Goal: Use online tool/utility: Use online tool/utility

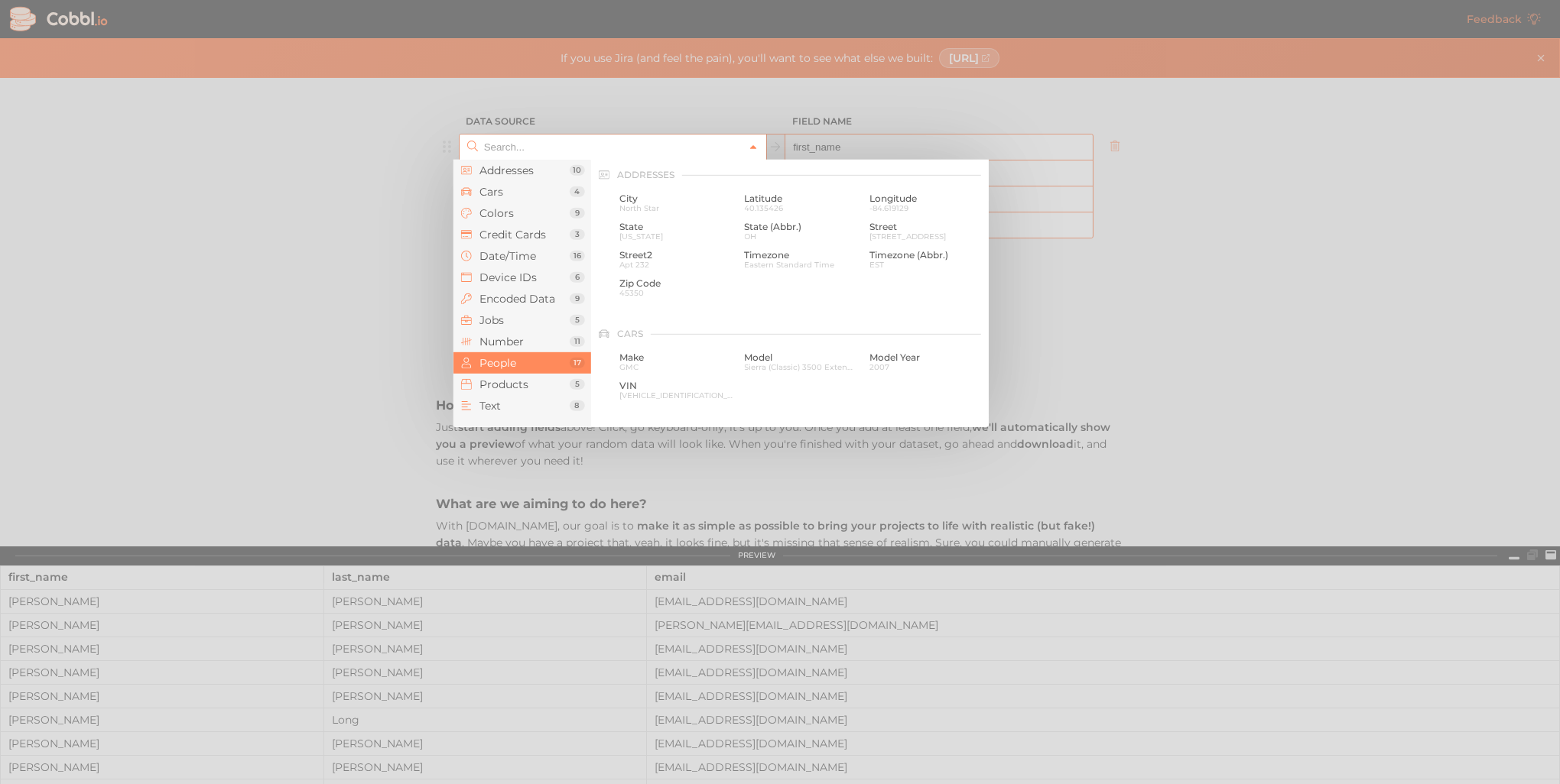
scroll to position [1178, 0]
click at [748, 144] on icon at bounding box center [753, 147] width 11 height 11
click at [670, 234] on span "[PERSON_NAME]" at bounding box center [676, 235] width 114 height 8
type input "People › First Name"
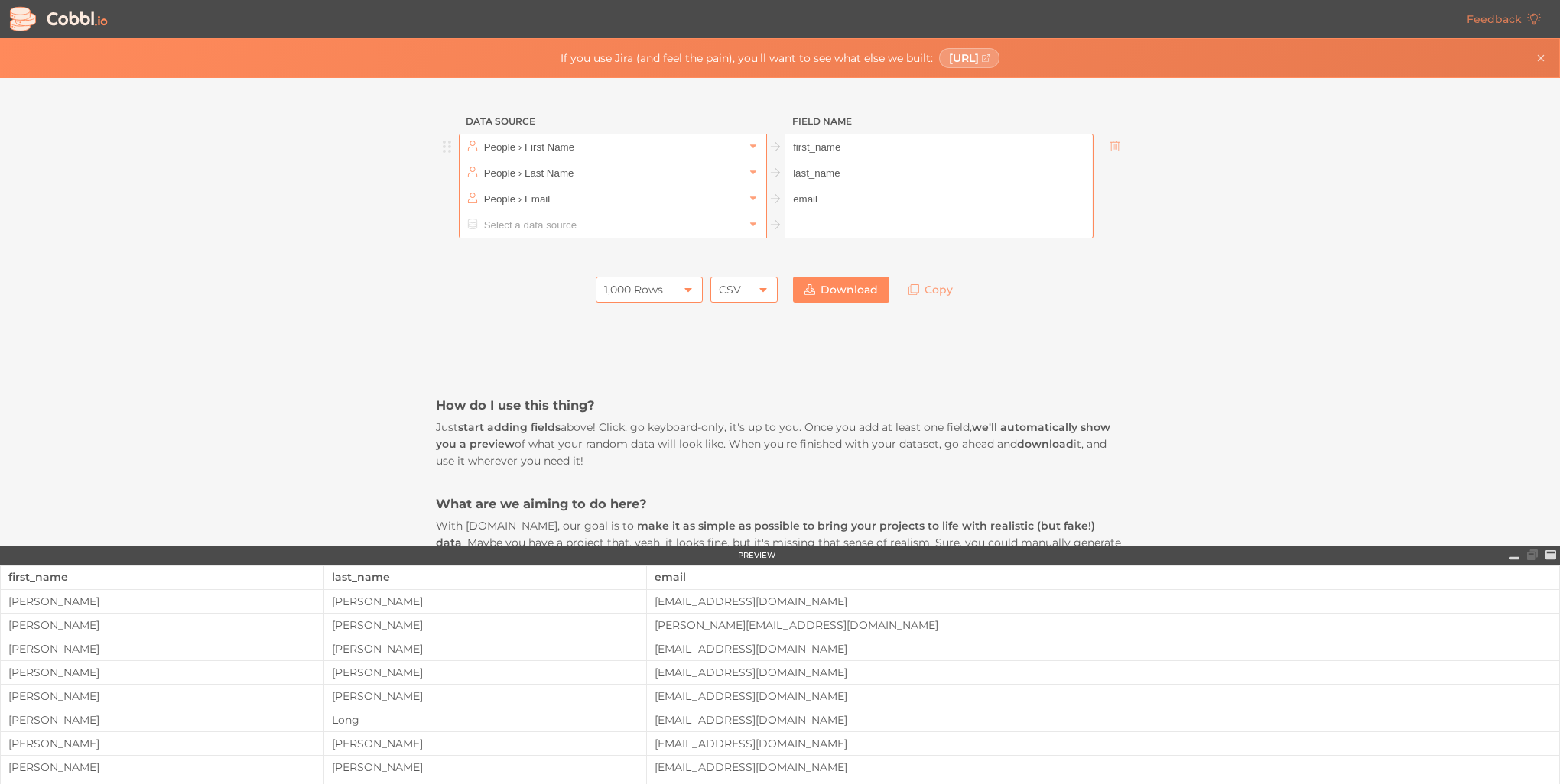
click at [734, 281] on div "CSV" at bounding box center [729, 290] width 22 height 26
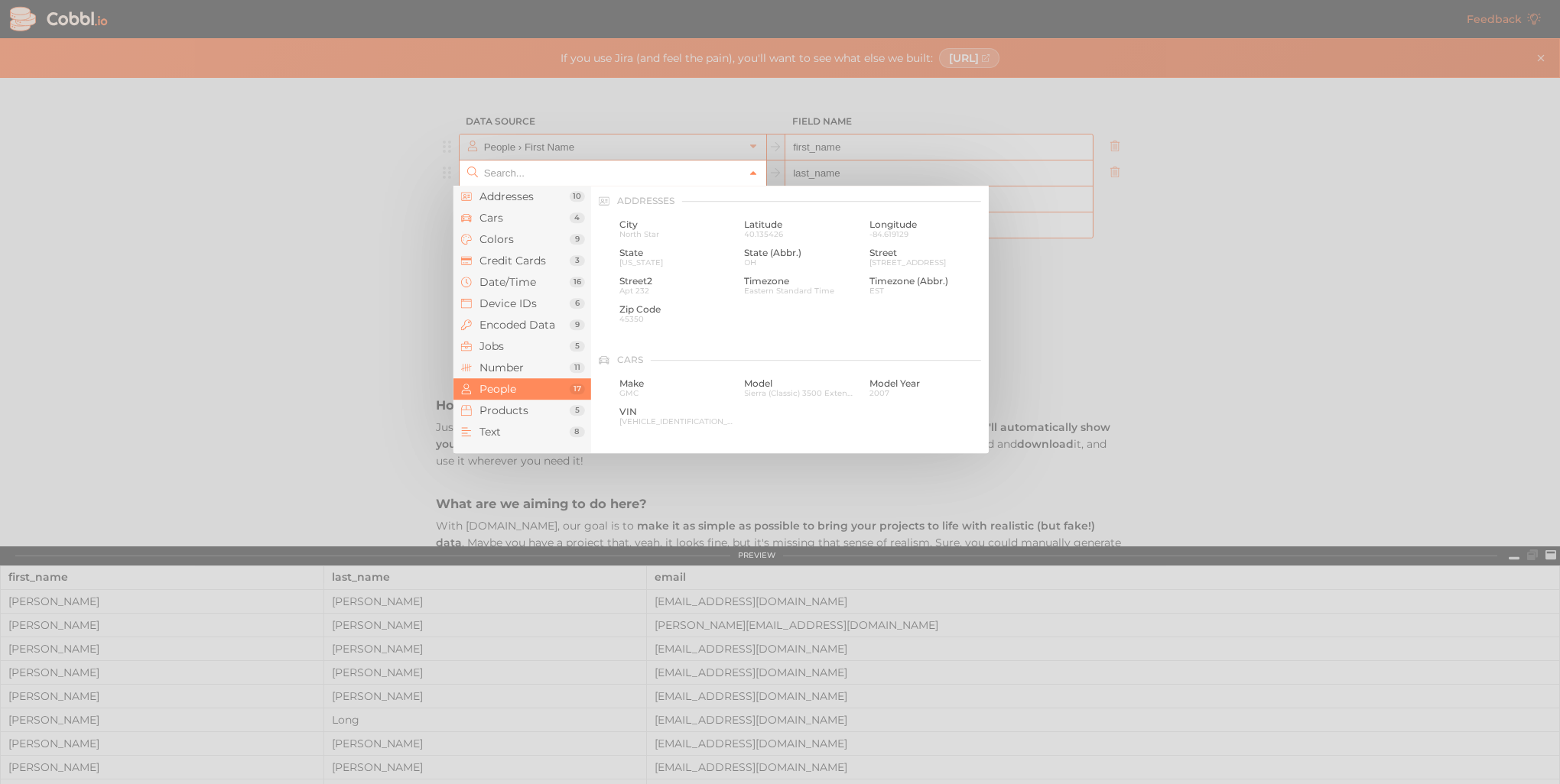
click at [748, 173] on icon at bounding box center [753, 173] width 11 height 11
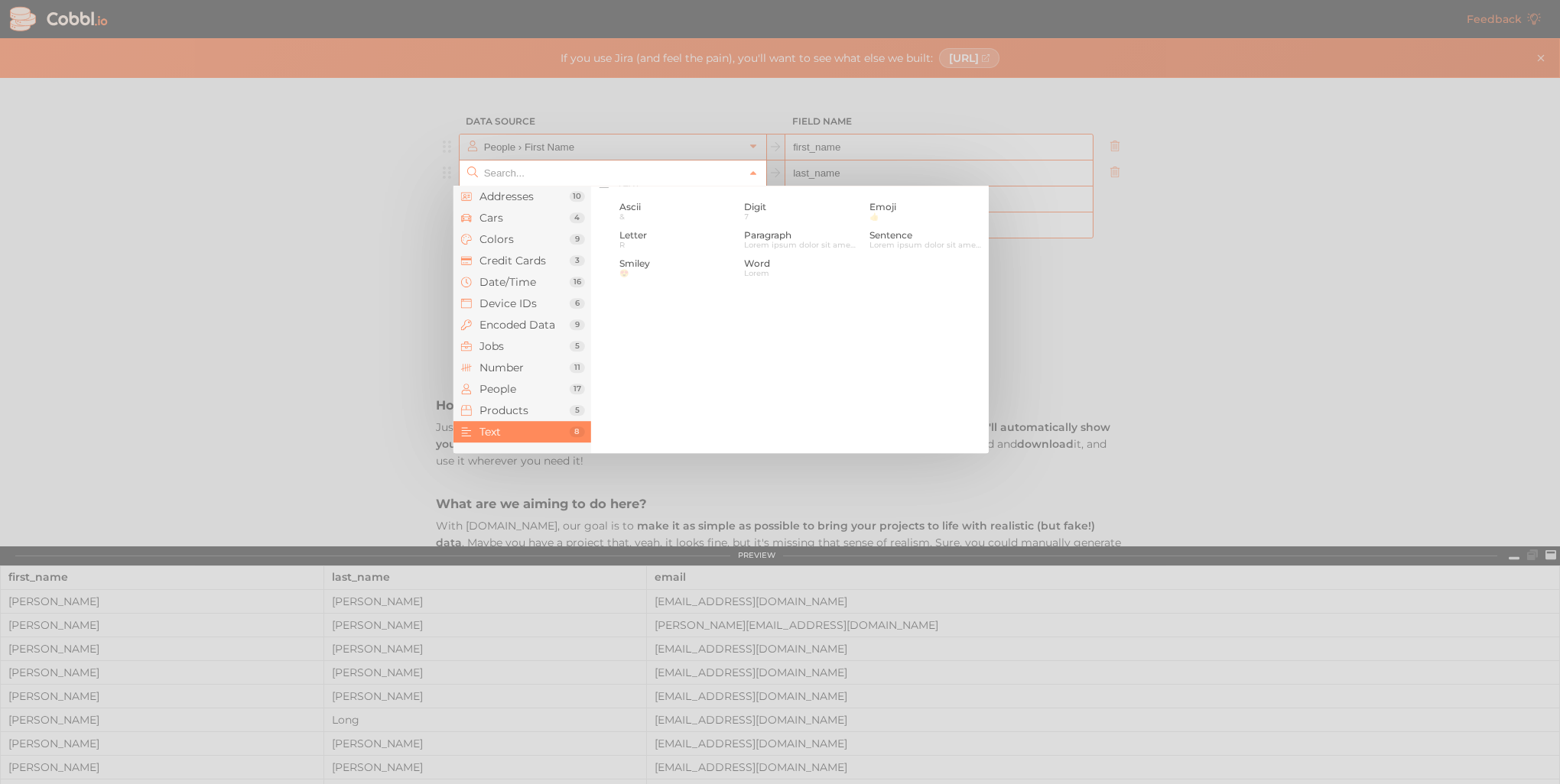
scroll to position [1486, 0]
click at [1086, 347] on div at bounding box center [780, 392] width 1560 height 784
type input "People › Last Name"
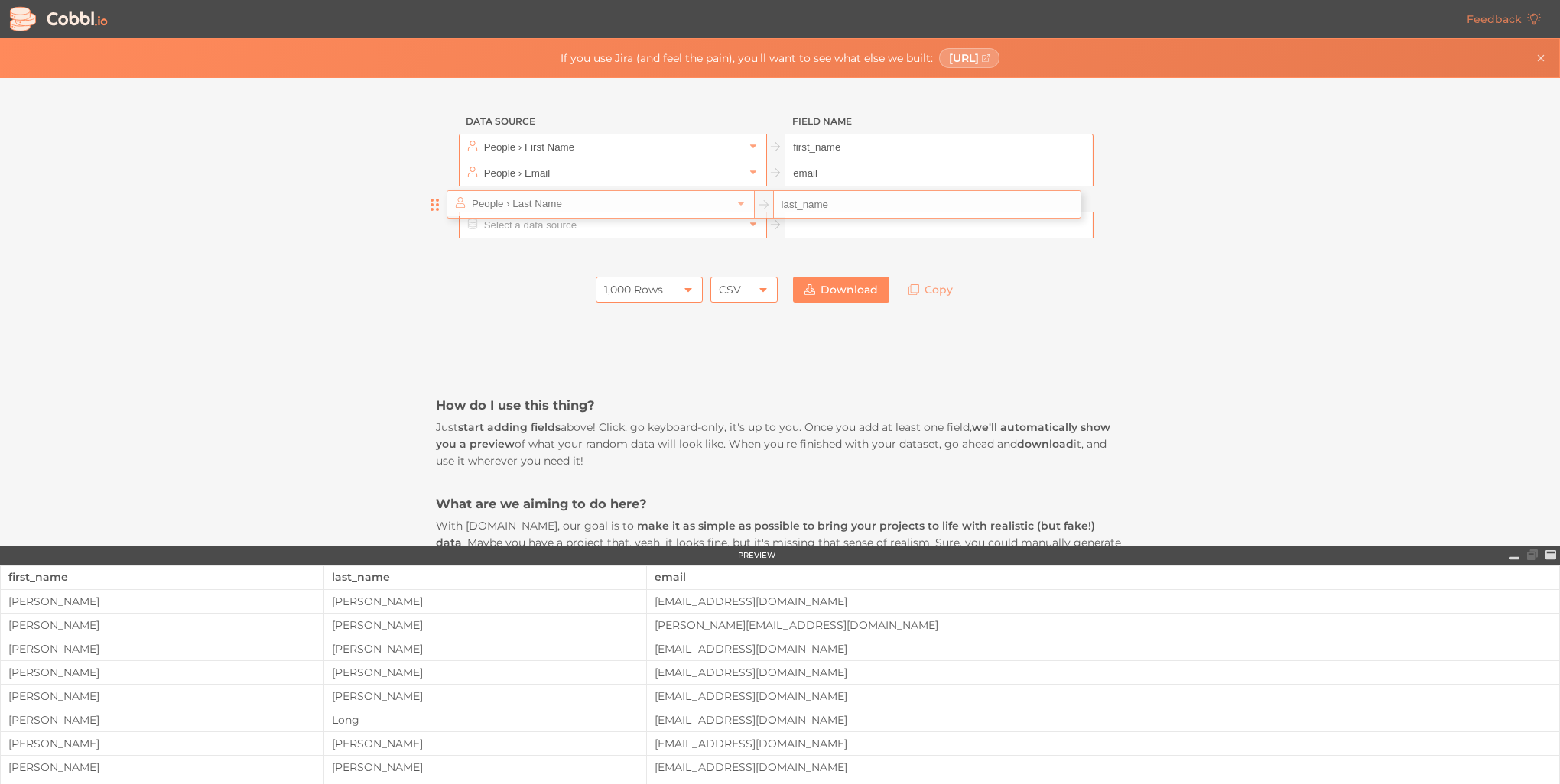
drag, startPoint x: 447, startPoint y: 170, endPoint x: 438, endPoint y: 213, distance: 43.9
click at [438, 213] on ul "People › First Name first_name People › Last Name last_name People › Email email" at bounding box center [780, 186] width 689 height 105
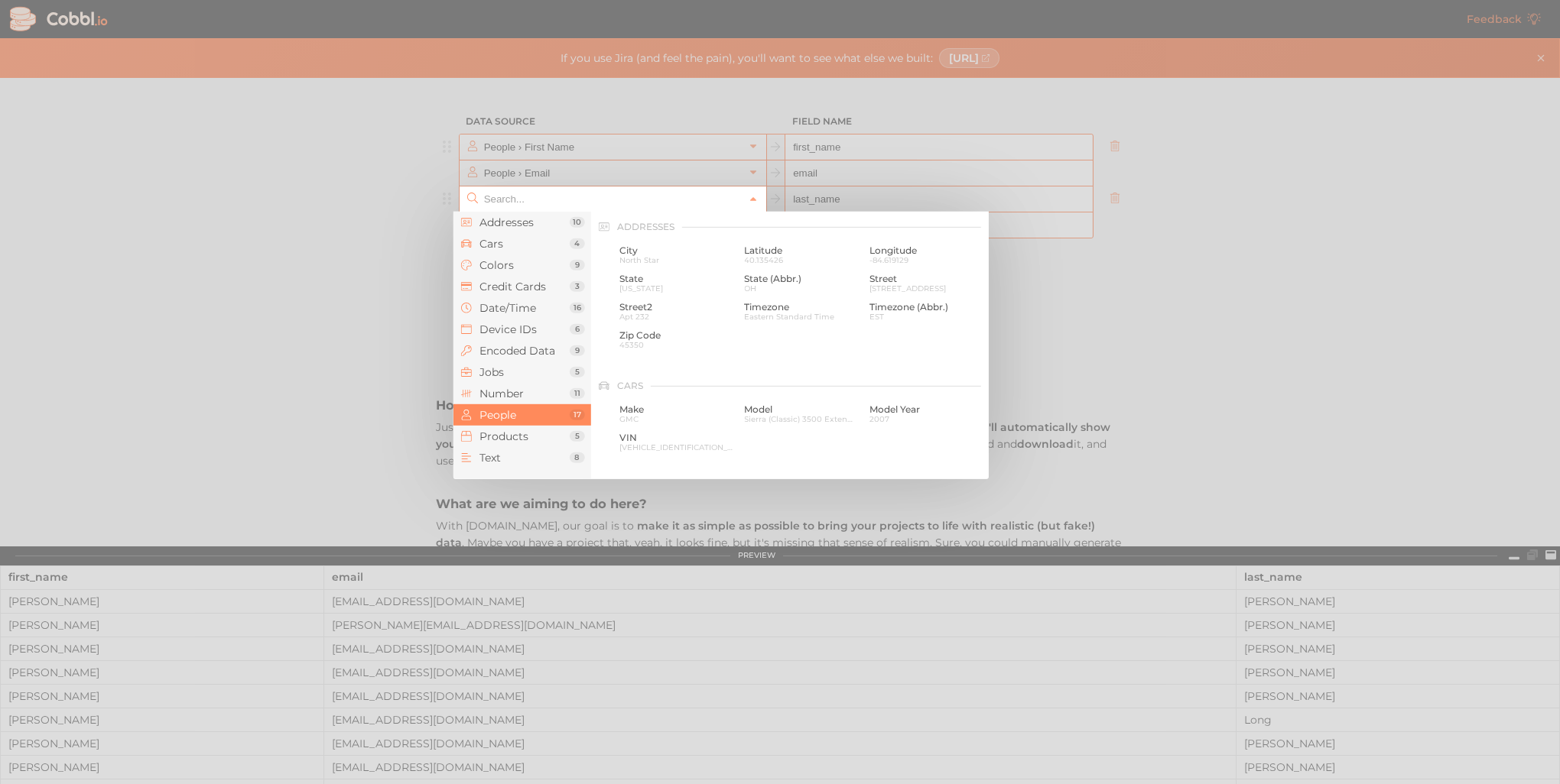
scroll to position [1178, 0]
drag, startPoint x: 447, startPoint y: 196, endPoint x: 281, endPoint y: 228, distance: 169.1
click at [281, 229] on div at bounding box center [780, 392] width 1560 height 784
type input "People › Last Name"
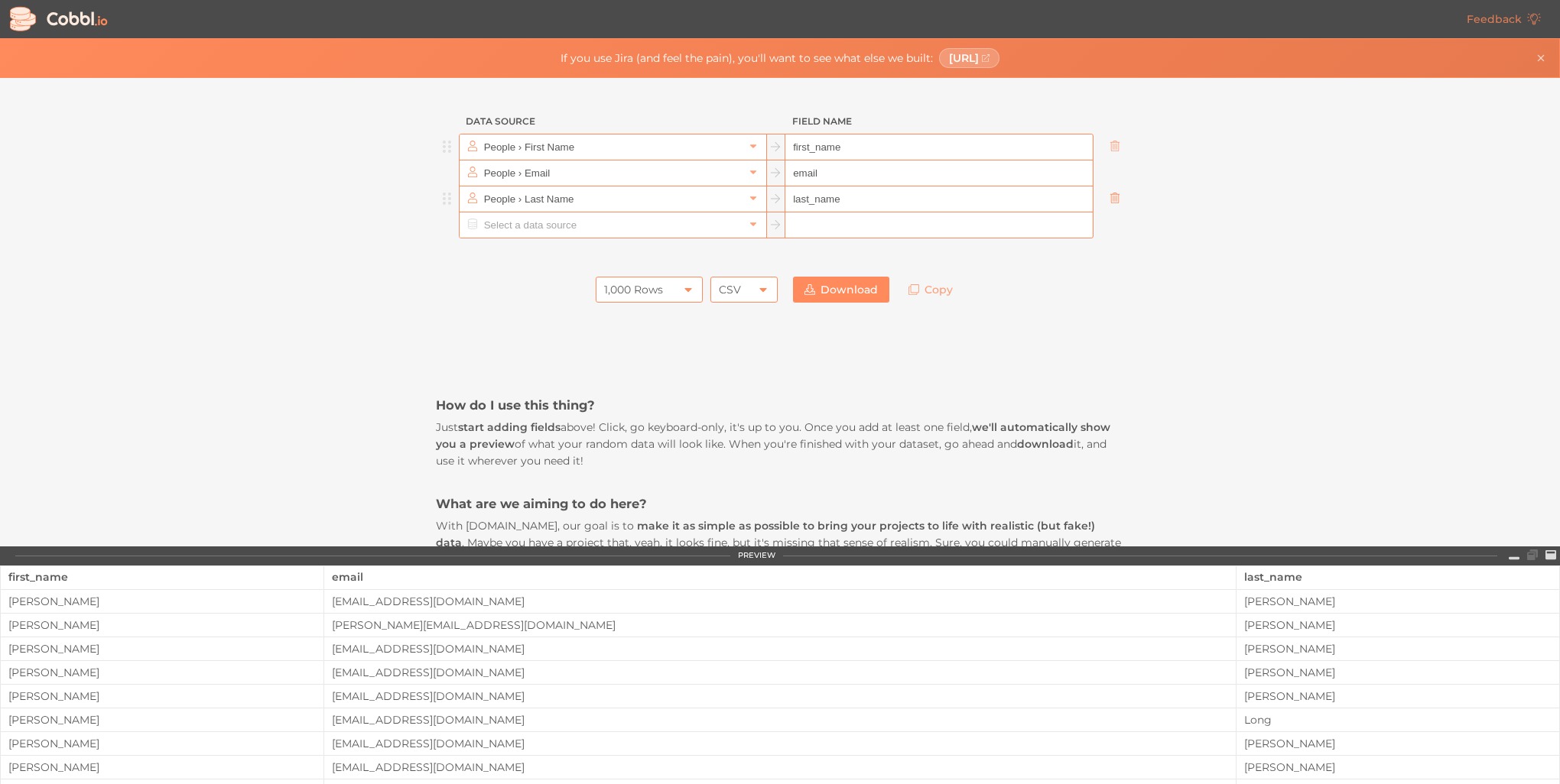
click at [1110, 203] on link at bounding box center [1115, 198] width 19 height 15
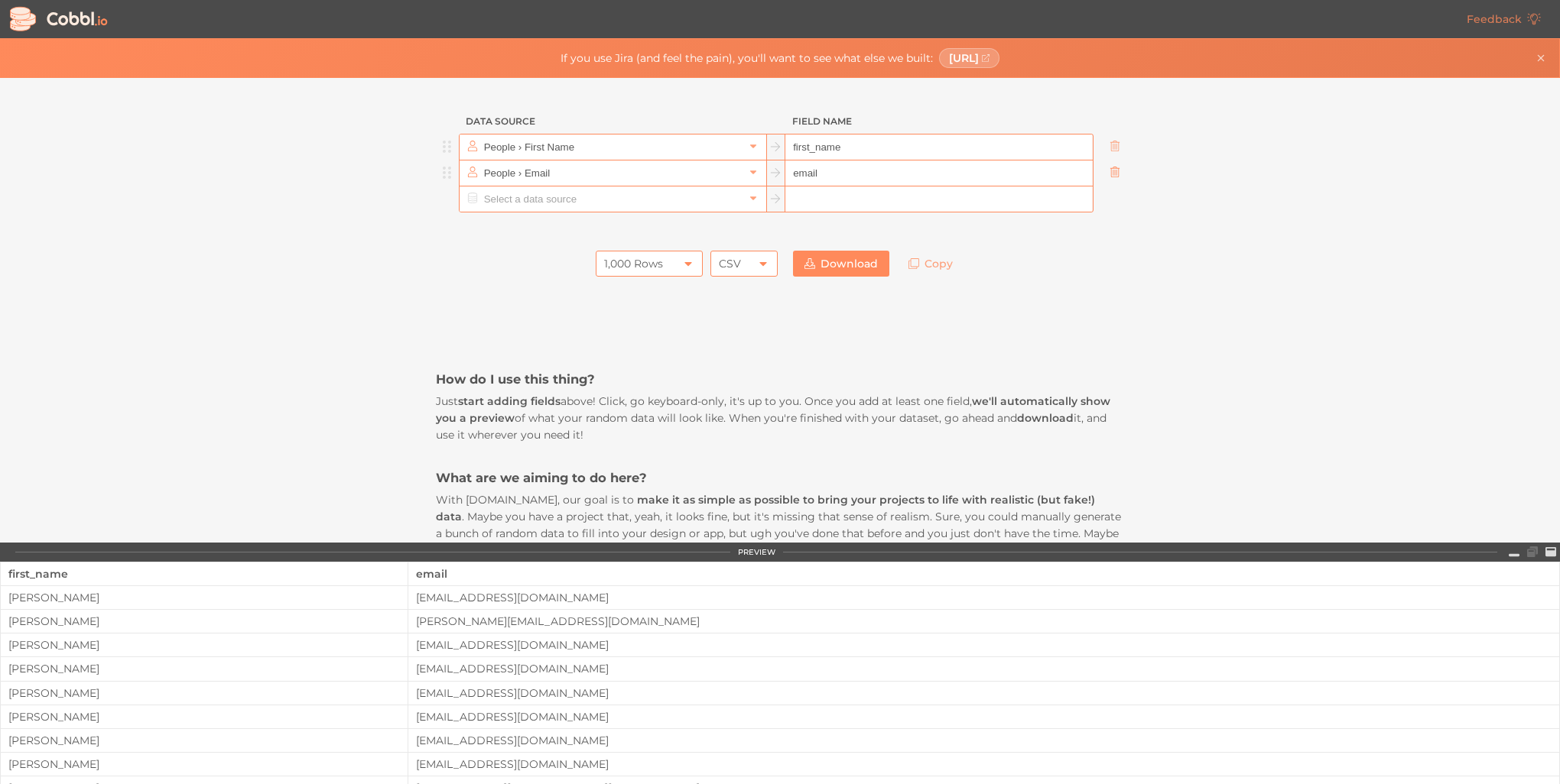
click at [1109, 174] on icon at bounding box center [1114, 171] width 11 height 11
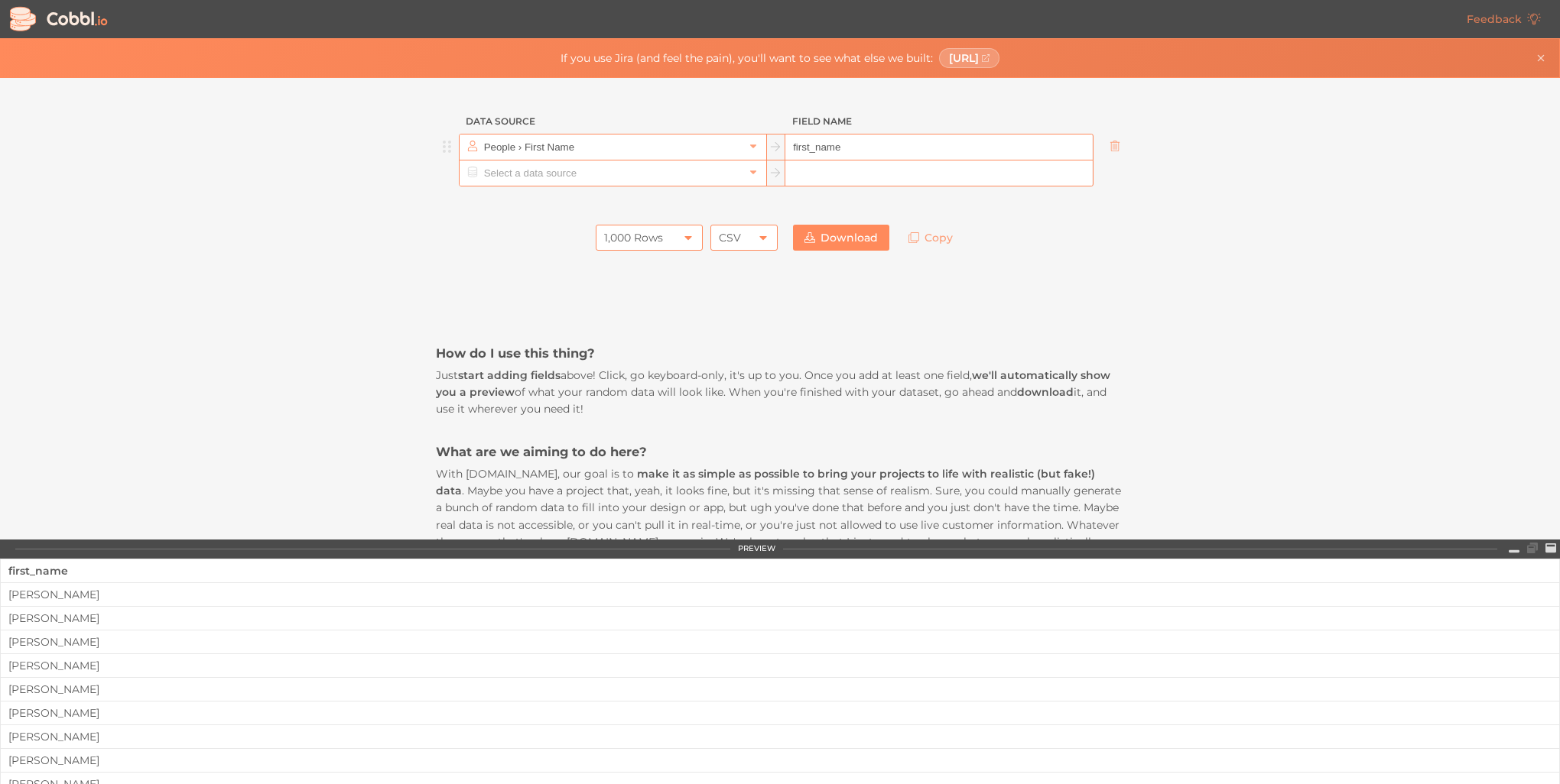
click at [786, 145] on input "first_name" at bounding box center [939, 148] width 307 height 26
click at [859, 151] on input ""first_name" at bounding box center [939, 148] width 307 height 26
click at [792, 143] on input ""first_name" at bounding box center [939, 148] width 307 height 26
type input "first_name"
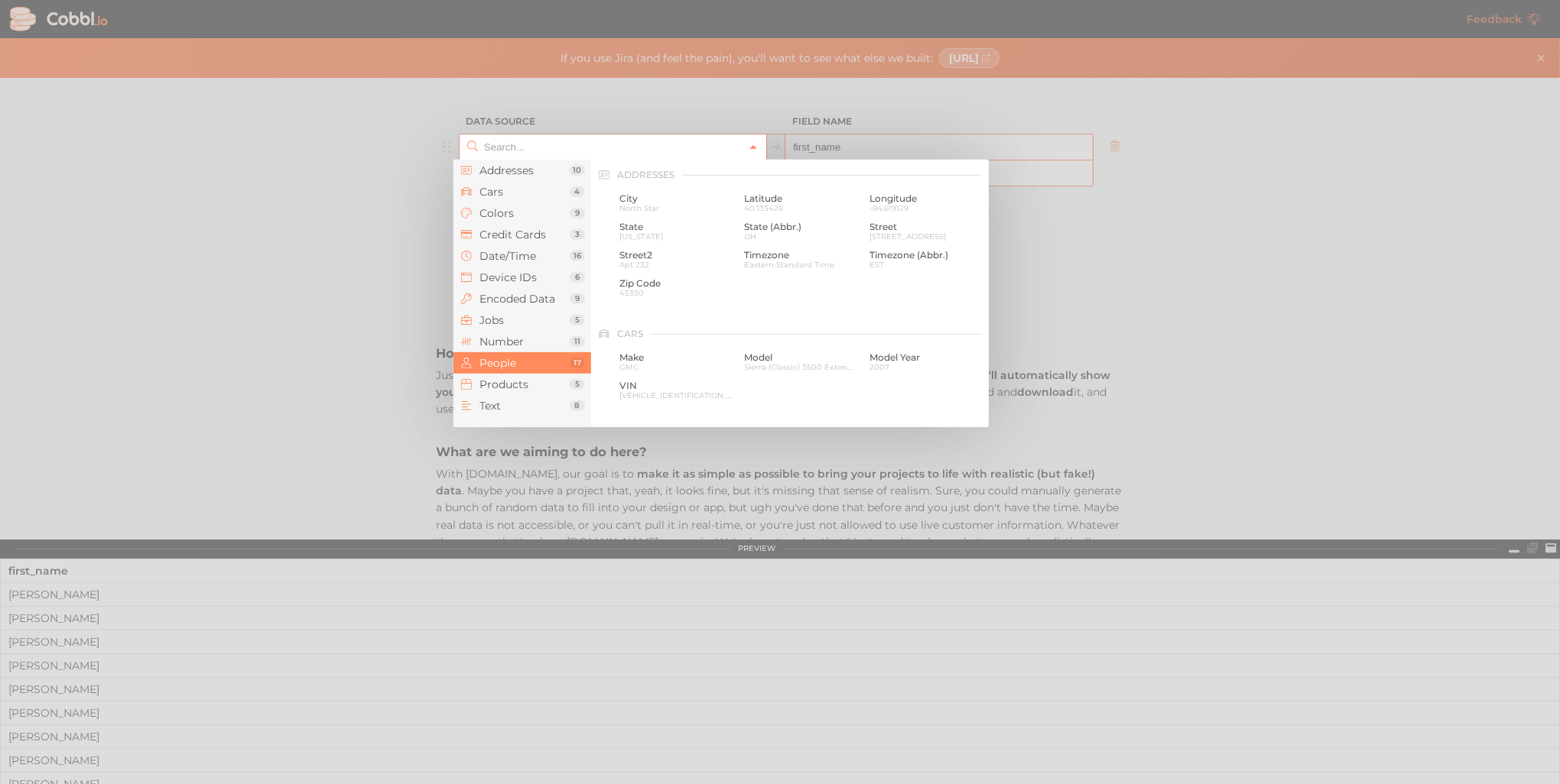
click at [749, 151] on link at bounding box center [753, 146] width 19 height 15
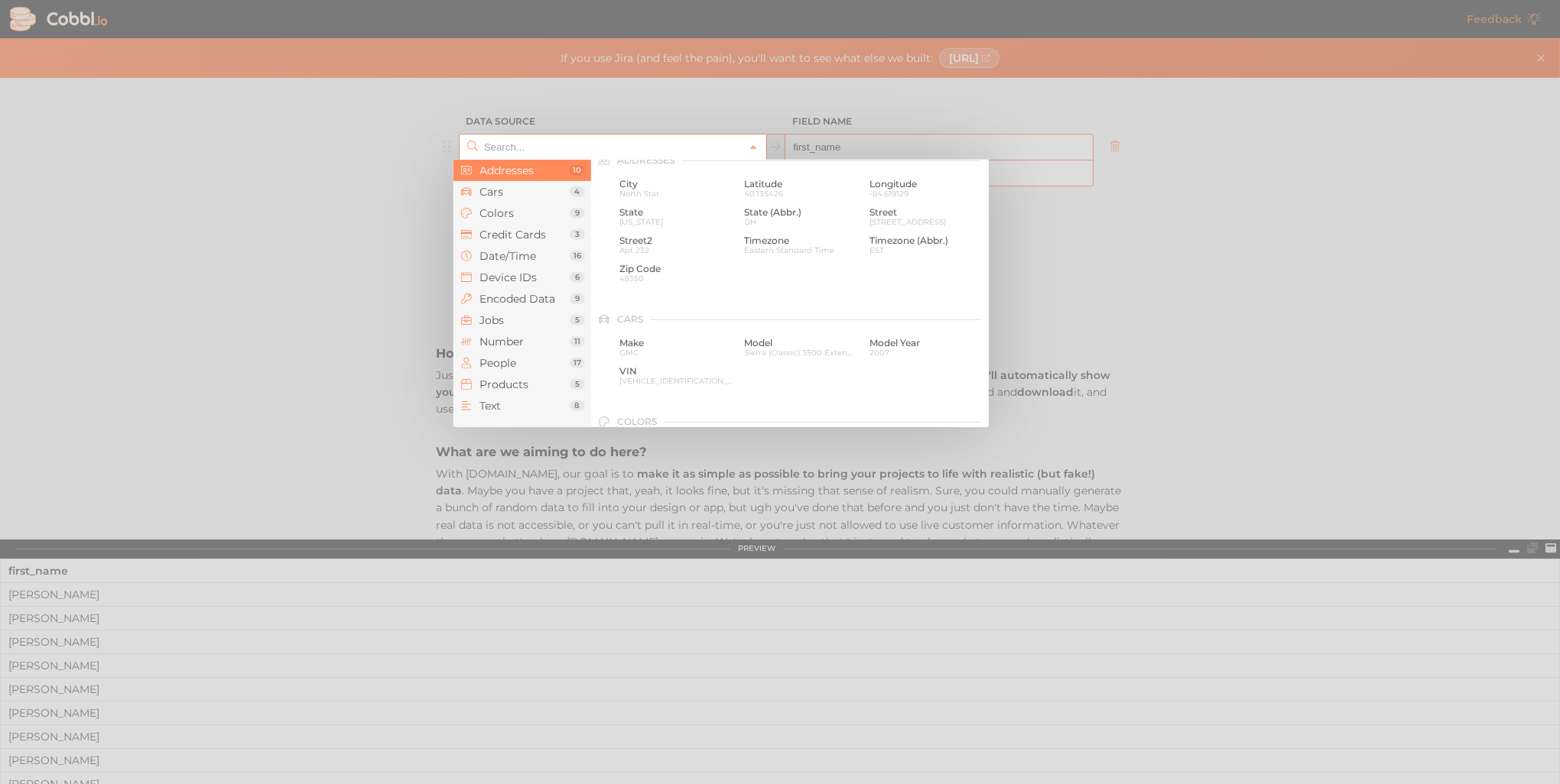
scroll to position [0, 0]
click at [1219, 266] on div at bounding box center [780, 392] width 1560 height 784
type input "People › First Name"
